Goal: Check status

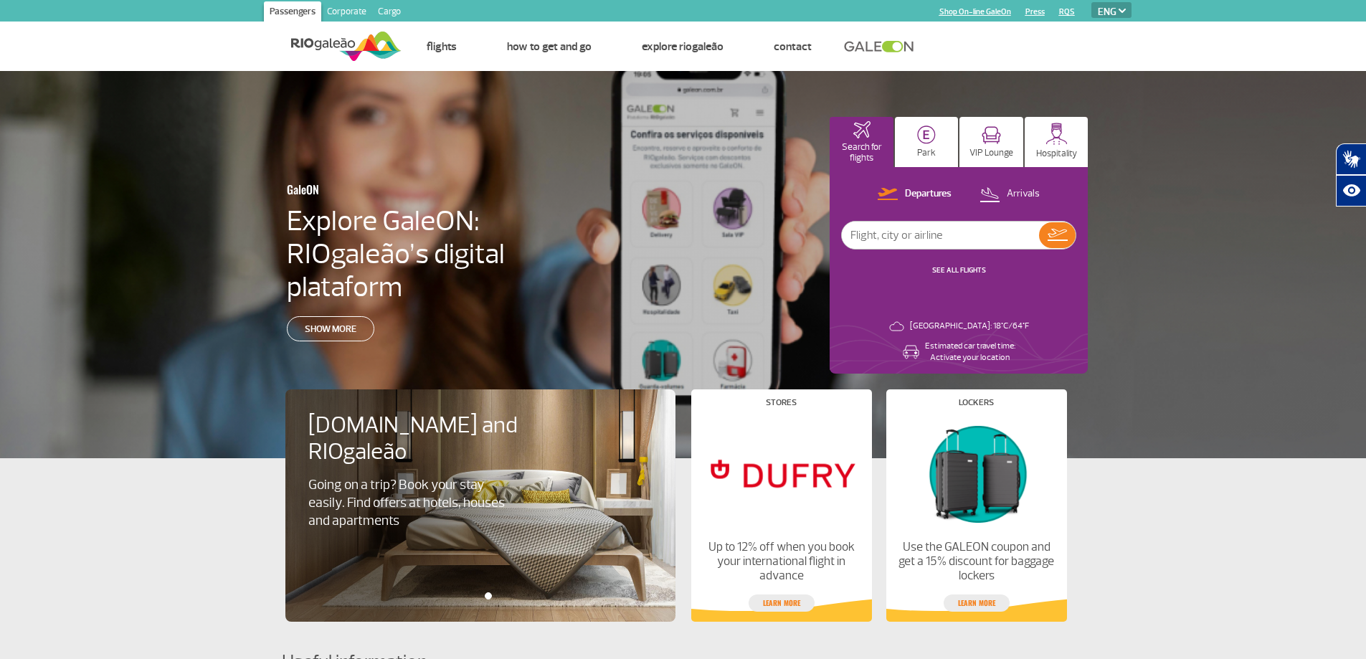
select select "en"
paste input "AZ672"
type input "AZ672"
click at [1061, 238] on img at bounding box center [1058, 235] width 20 height 12
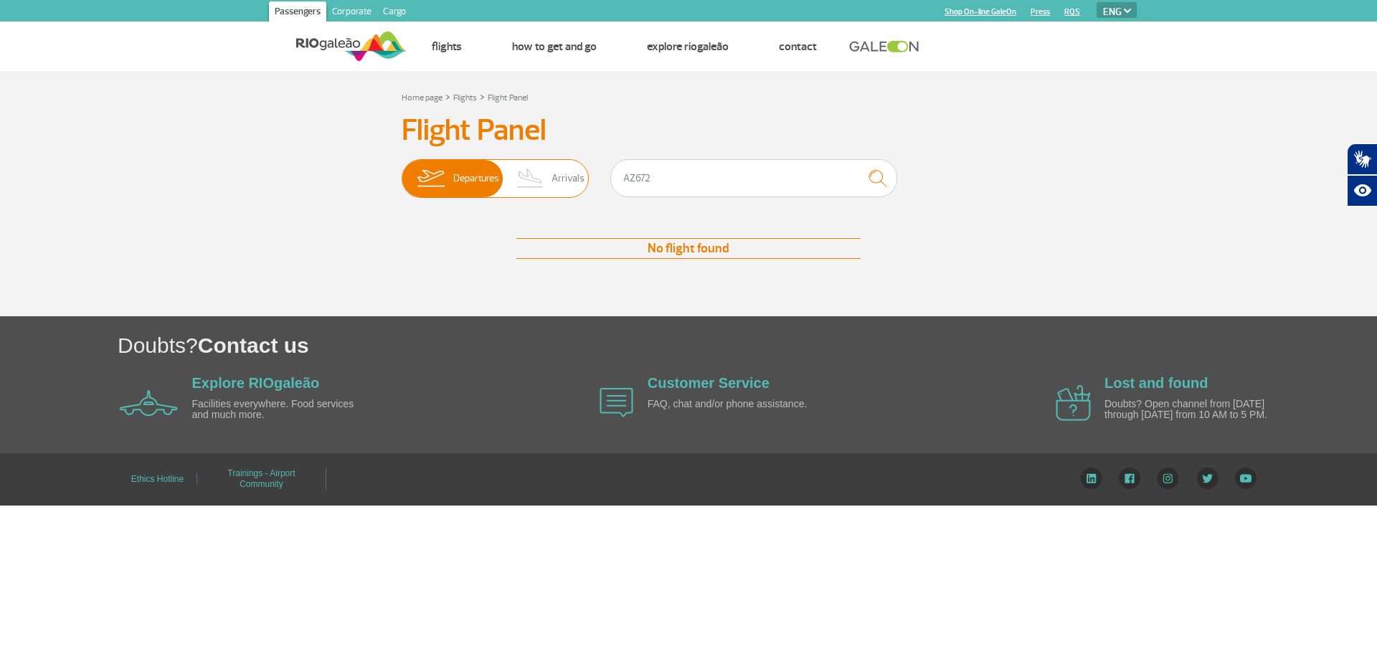
click at [562, 175] on span "Arrivals" at bounding box center [568, 178] width 33 height 37
click at [402, 171] on input "Departures Arrivals" at bounding box center [402, 171] width 0 height 0
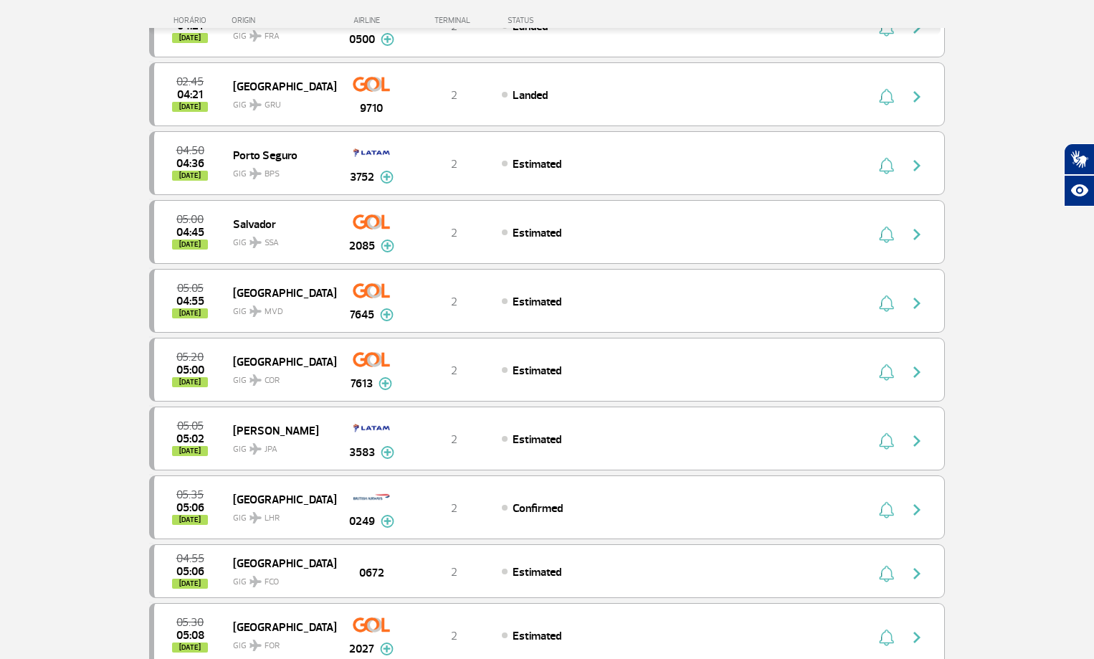
scroll to position [314, 0]
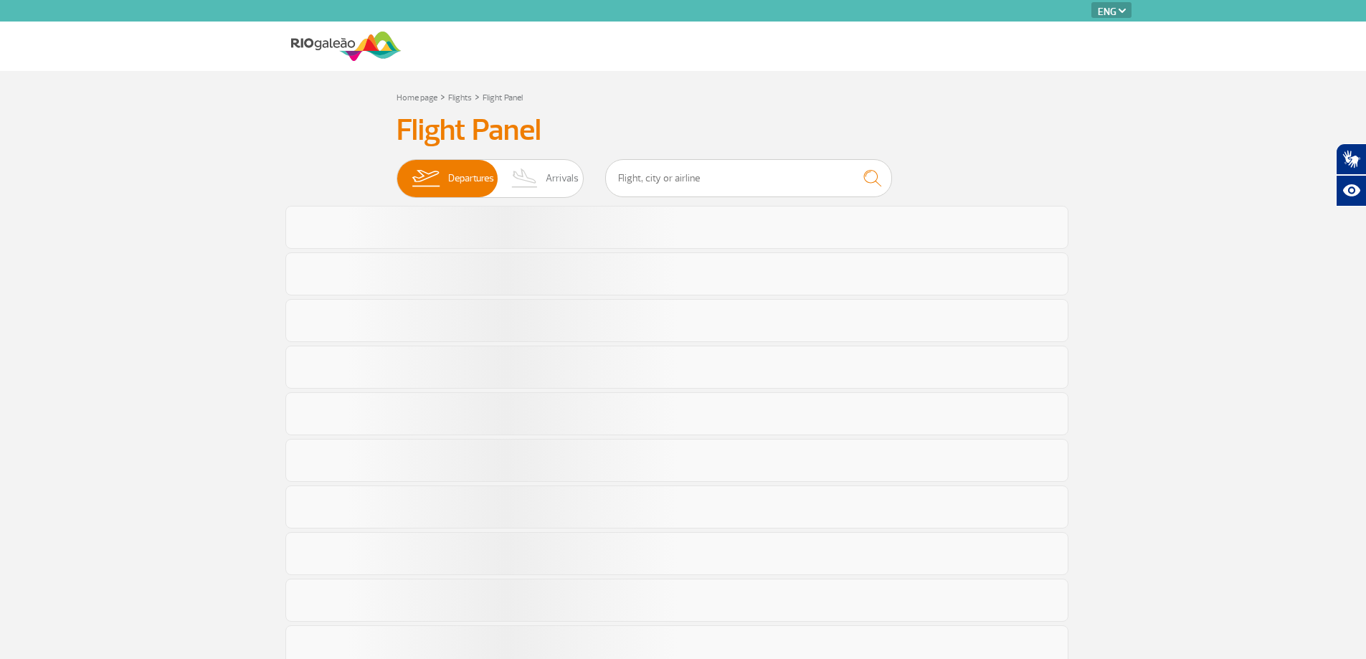
select select "en"
click at [570, 173] on span "Arrivals" at bounding box center [562, 178] width 33 height 37
click at [397, 171] on input "Departures Arrivals" at bounding box center [397, 171] width 0 height 0
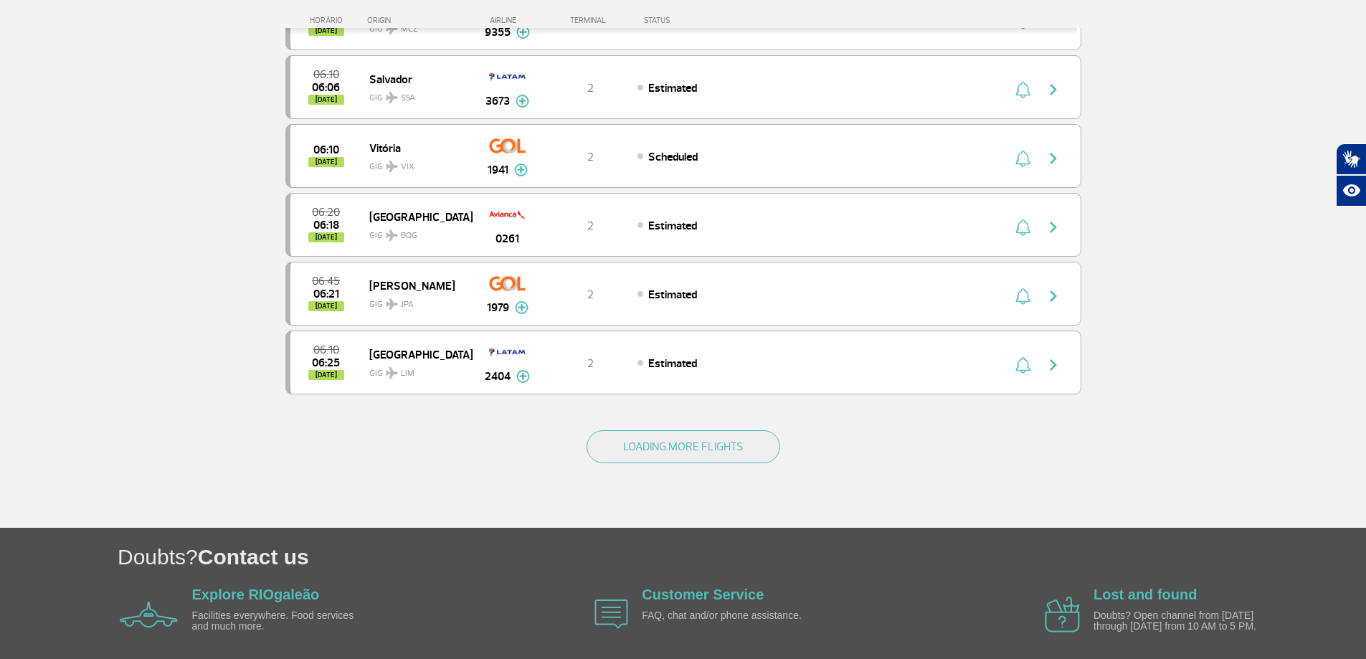
scroll to position [1213, 0]
